Goal: Task Accomplishment & Management: Manage account settings

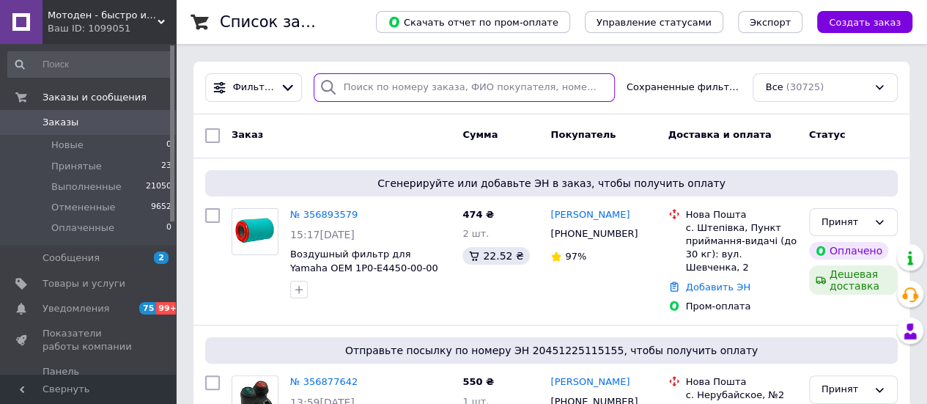
click at [402, 92] on input "search" at bounding box center [464, 87] width 301 height 29
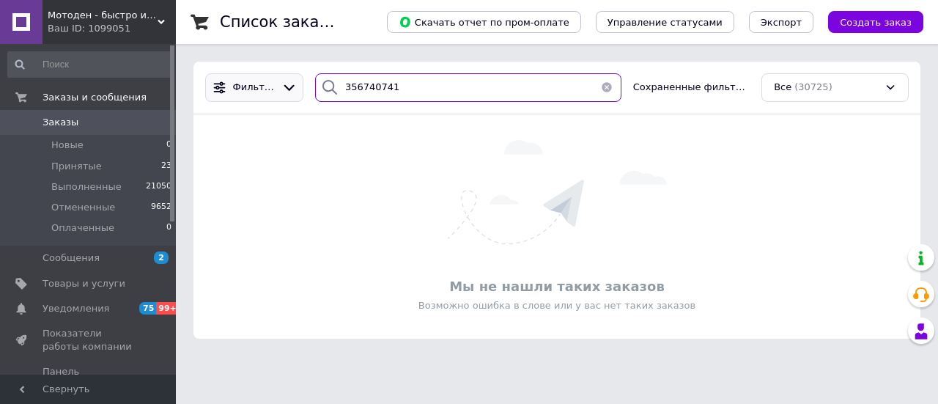
drag, startPoint x: 416, startPoint y: 84, endPoint x: 284, endPoint y: 73, distance: 132.5
click at [284, 73] on div "Фильтры 356740741 Сохраненные фильтры: Все (30725)" at bounding box center [557, 87] width 716 height 29
type input "356740741"
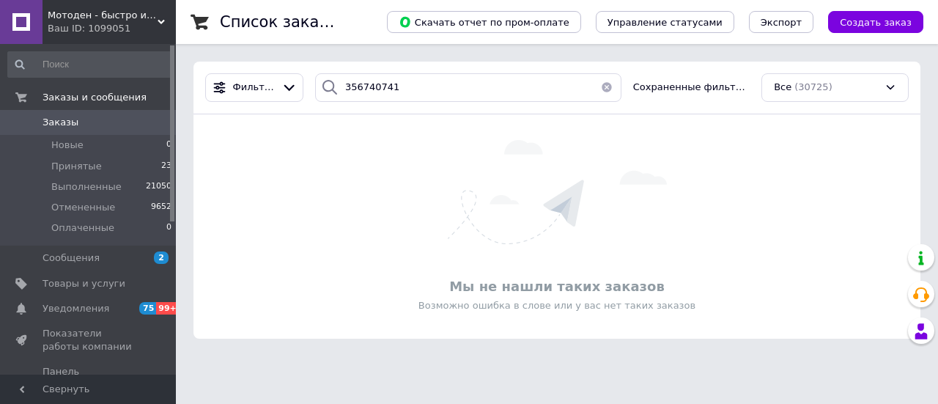
click at [88, 121] on span "Заказы" at bounding box center [89, 122] width 93 height 13
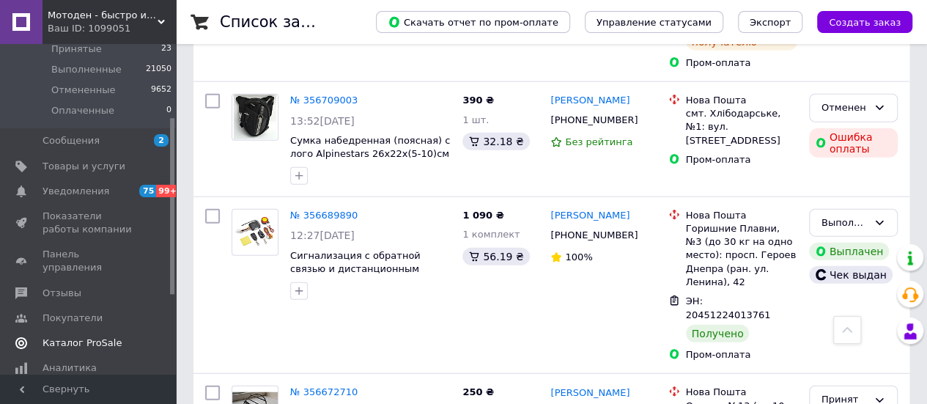
scroll to position [140, 0]
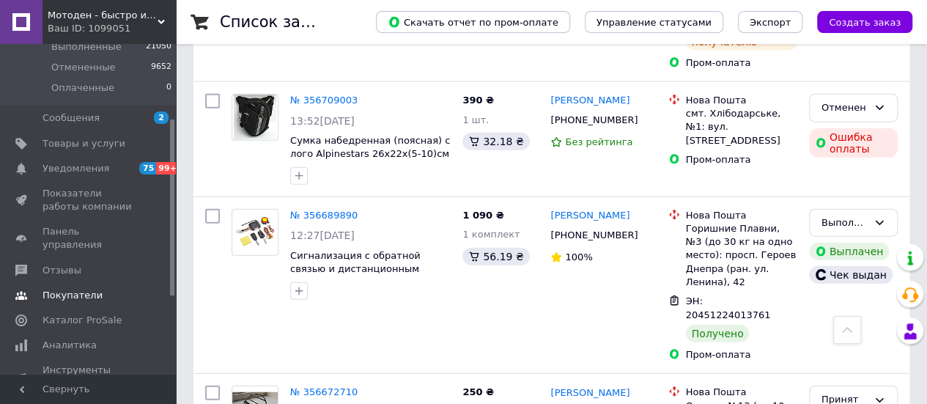
click at [71, 289] on span "Покупатели" at bounding box center [73, 295] width 60 height 13
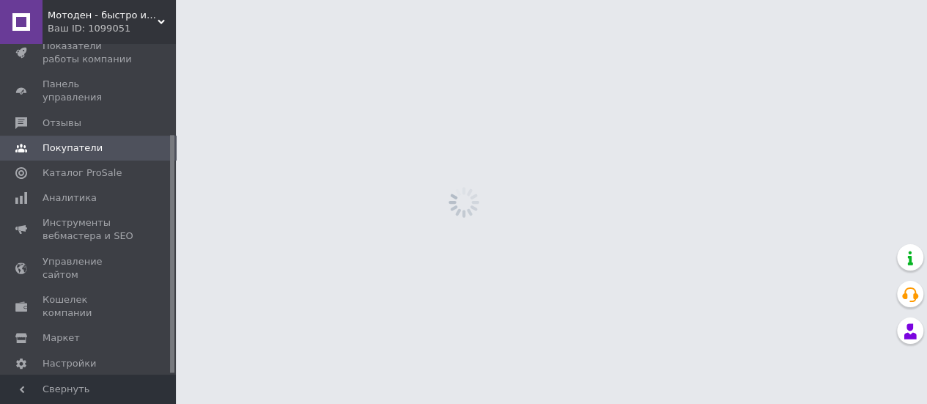
scroll to position [126, 0]
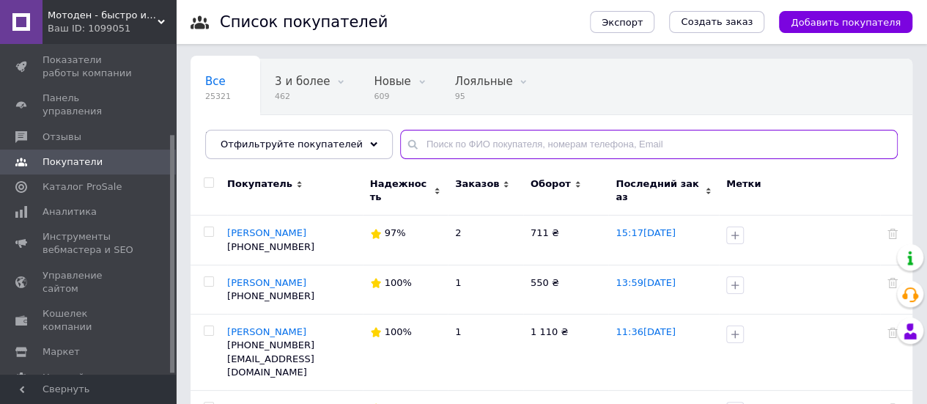
click at [408, 155] on input "text" at bounding box center [649, 144] width 498 height 29
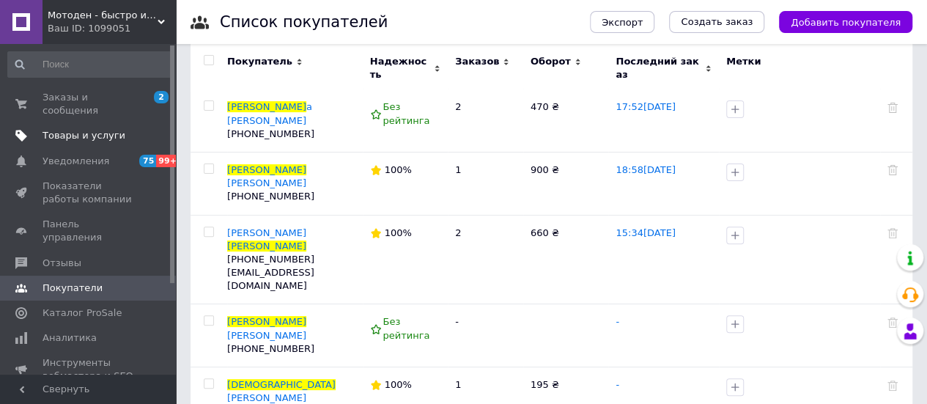
scroll to position [73, 0]
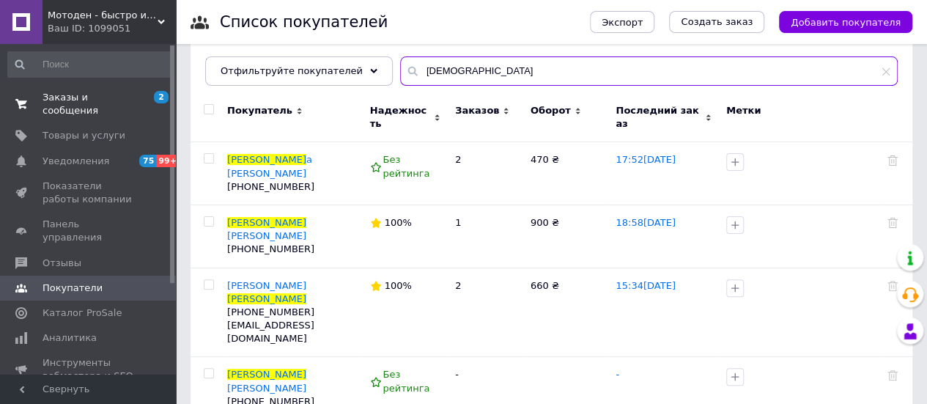
type input "[DEMOGRAPHIC_DATA]"
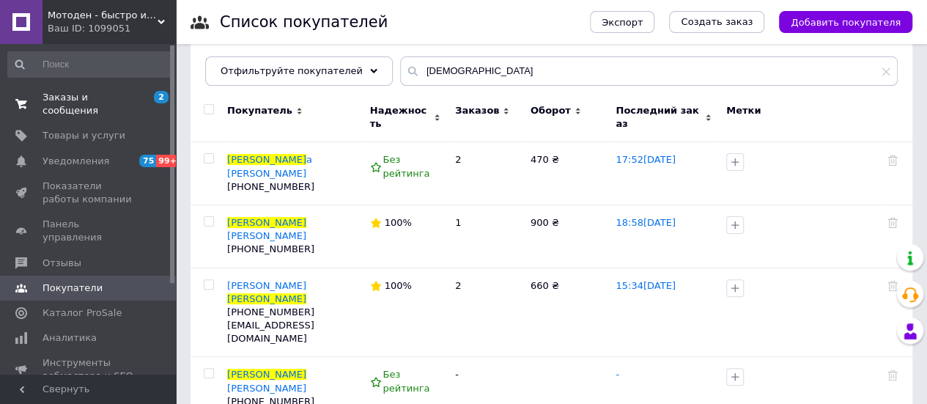
click at [70, 98] on span "Заказы и сообщения" at bounding box center [89, 104] width 93 height 26
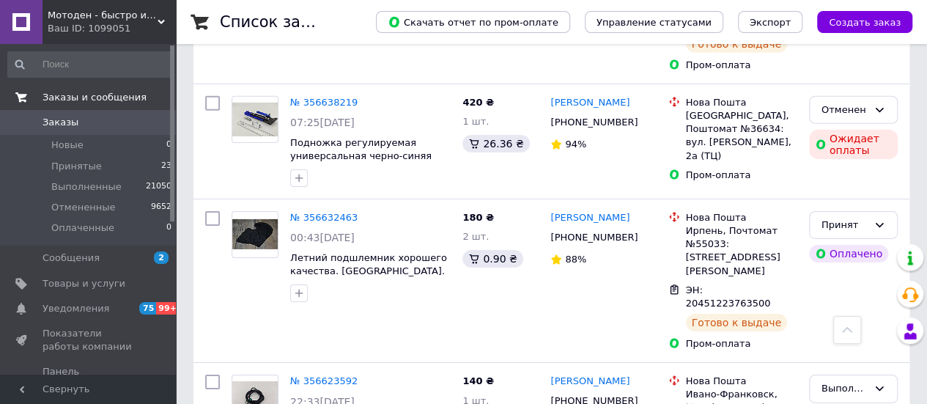
scroll to position [2273, 0]
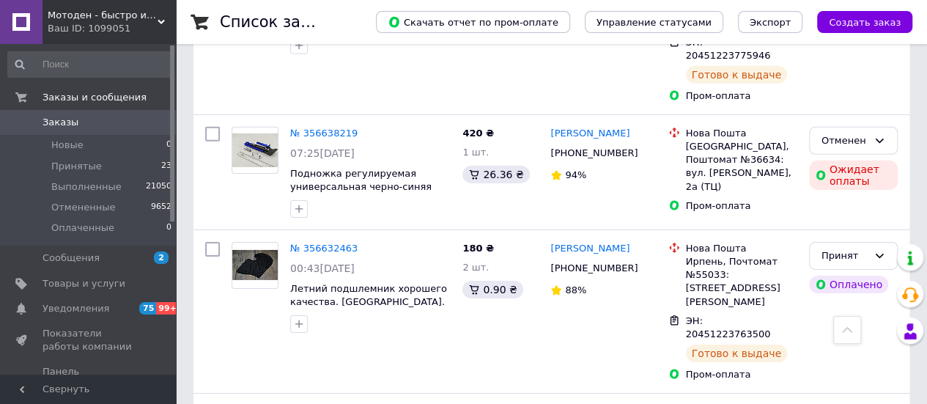
click at [95, 121] on span "Заказы" at bounding box center [89, 122] width 93 height 13
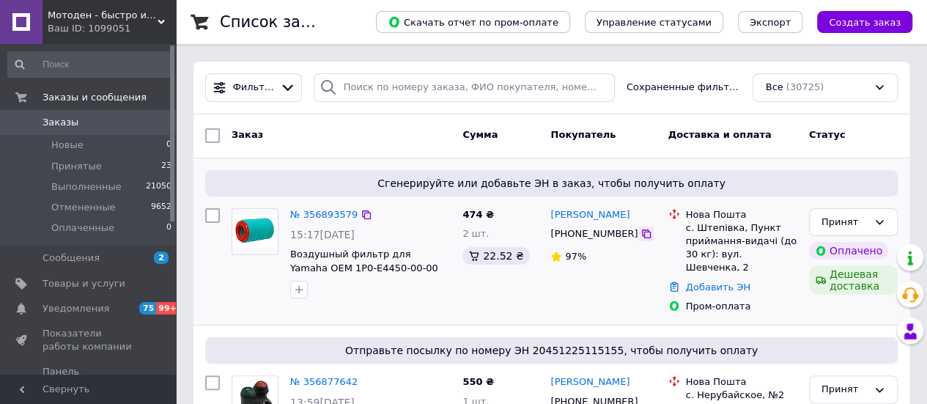
click at [641, 229] on icon at bounding box center [647, 234] width 12 height 12
click at [323, 214] on link "№ 356893579" at bounding box center [323, 214] width 67 height 11
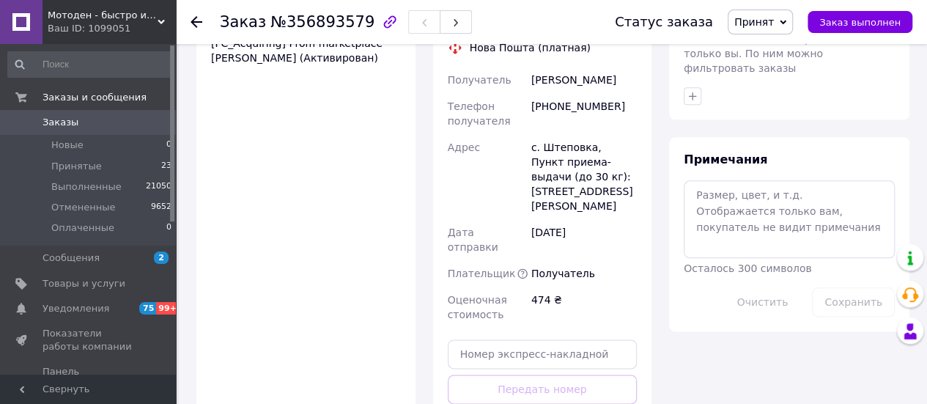
scroll to position [733, 0]
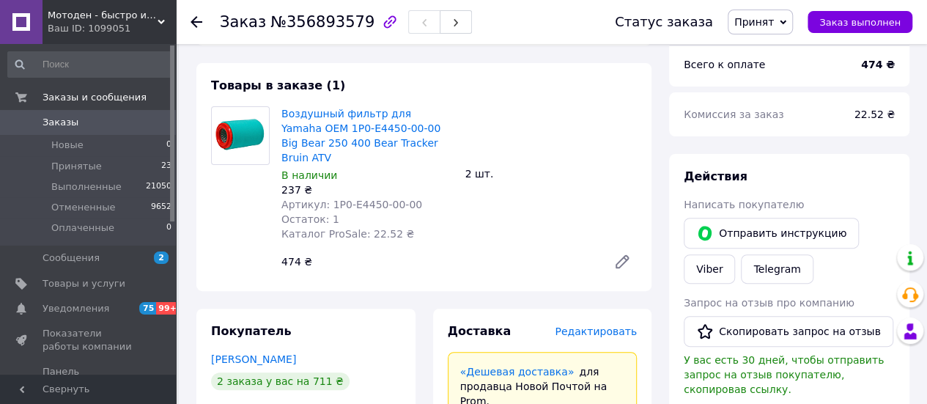
scroll to position [73, 0]
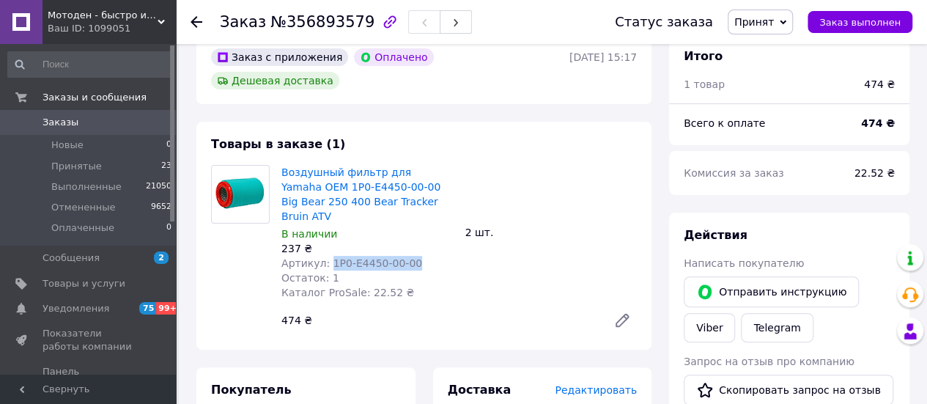
drag, startPoint x: 406, startPoint y: 225, endPoint x: 325, endPoint y: 224, distance: 81.4
click at [325, 256] on div "Артикул: 1P0-E4450-00-00" at bounding box center [368, 263] width 172 height 15
copy span "1P0-E4450-00-00"
